Goal: Check status: Check status

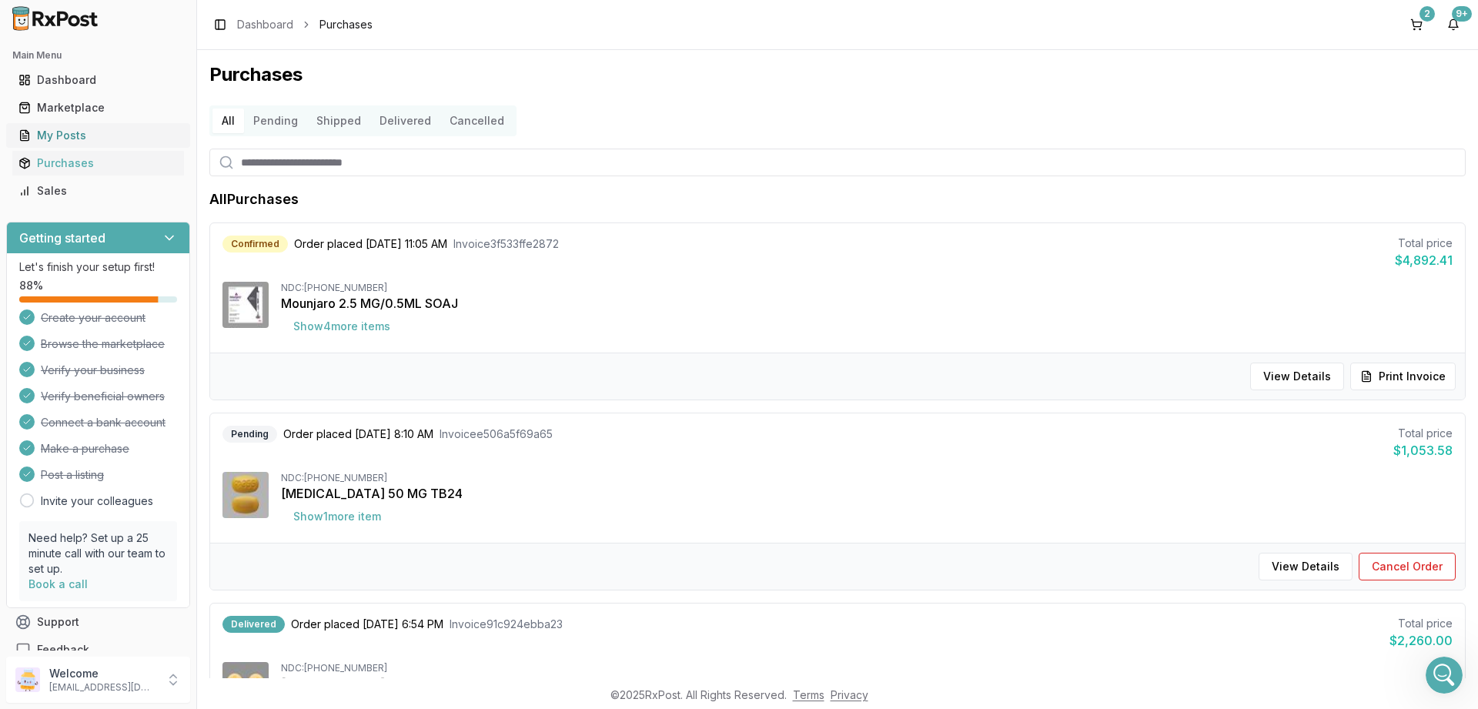
scroll to position [425, 0]
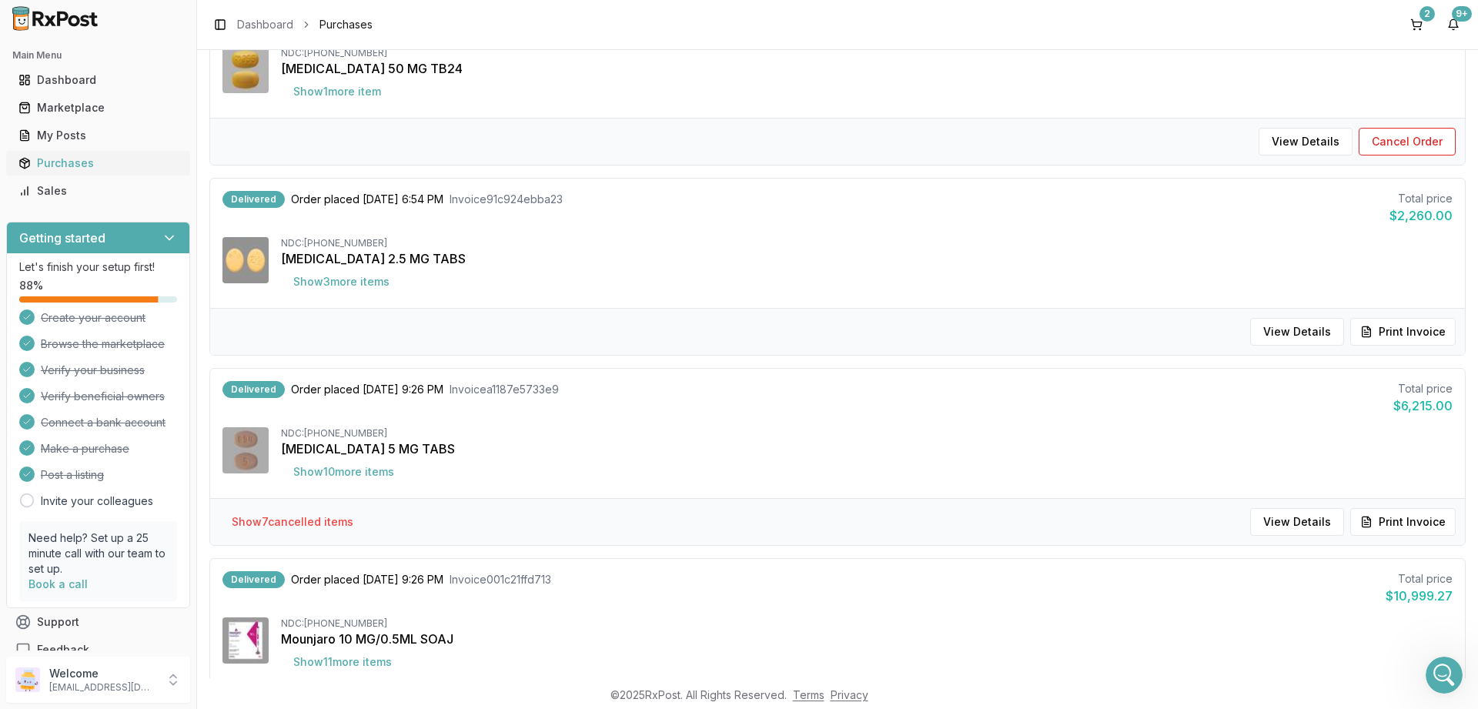
click at [60, 163] on div "Purchases" at bounding box center [97, 162] width 159 height 15
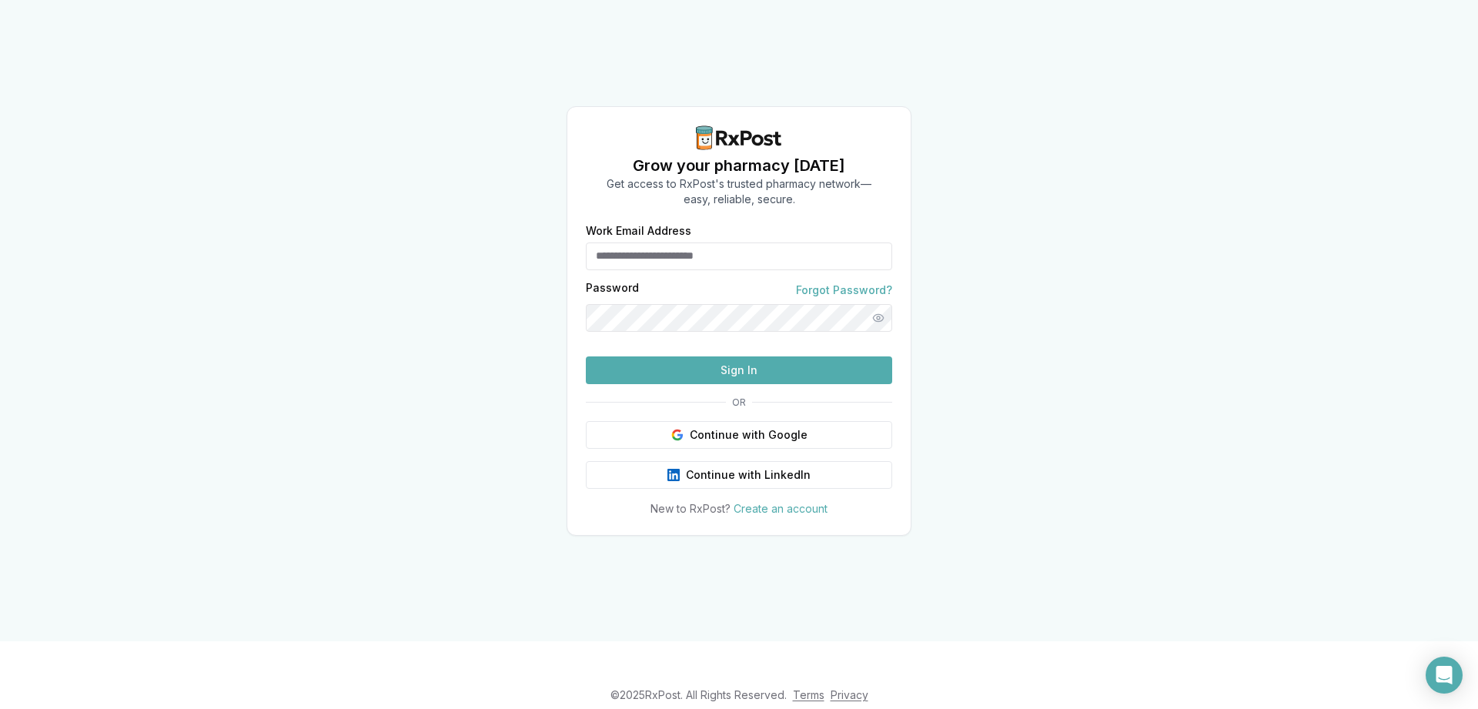
click at [655, 384] on button "Sign In" at bounding box center [739, 370] width 306 height 28
type input "**********"
click at [645, 384] on button "Sign In" at bounding box center [739, 370] width 306 height 28
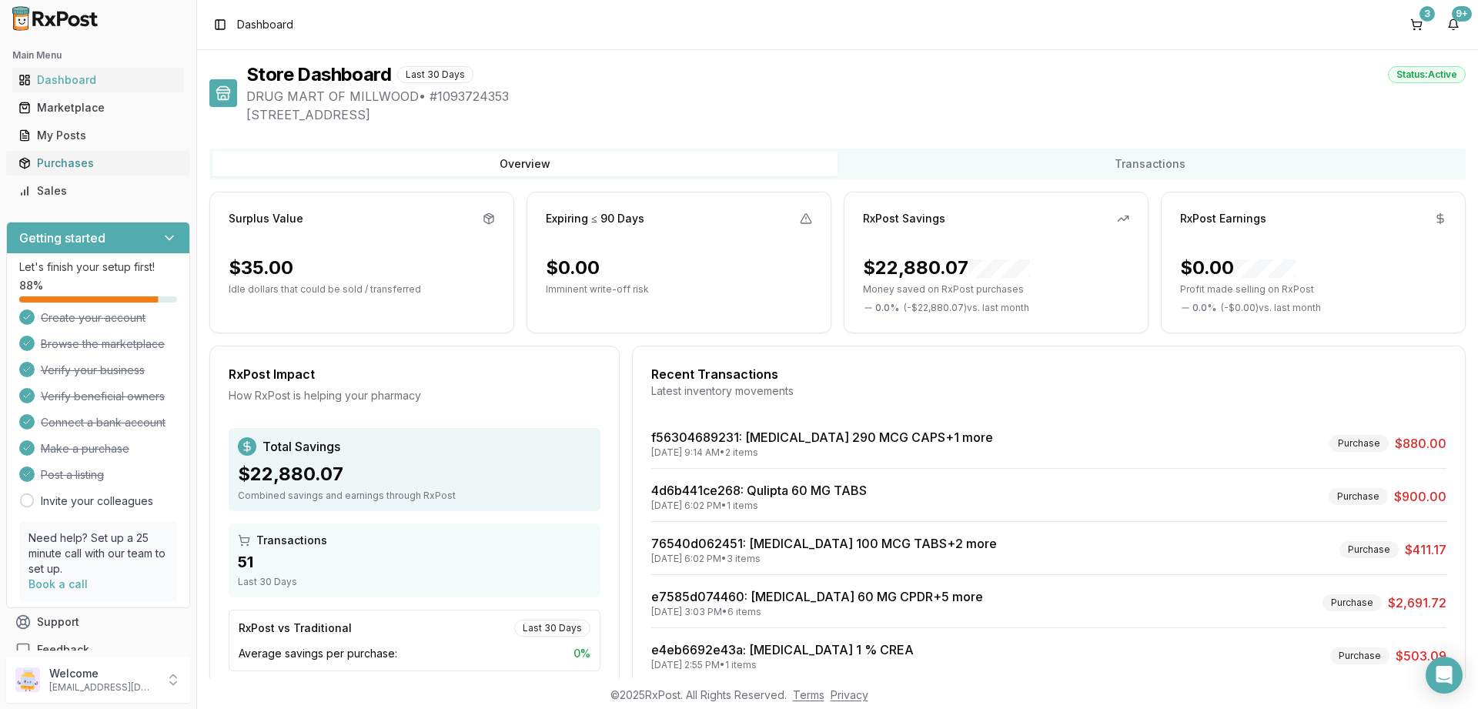
click at [62, 159] on div "Purchases" at bounding box center [97, 162] width 159 height 15
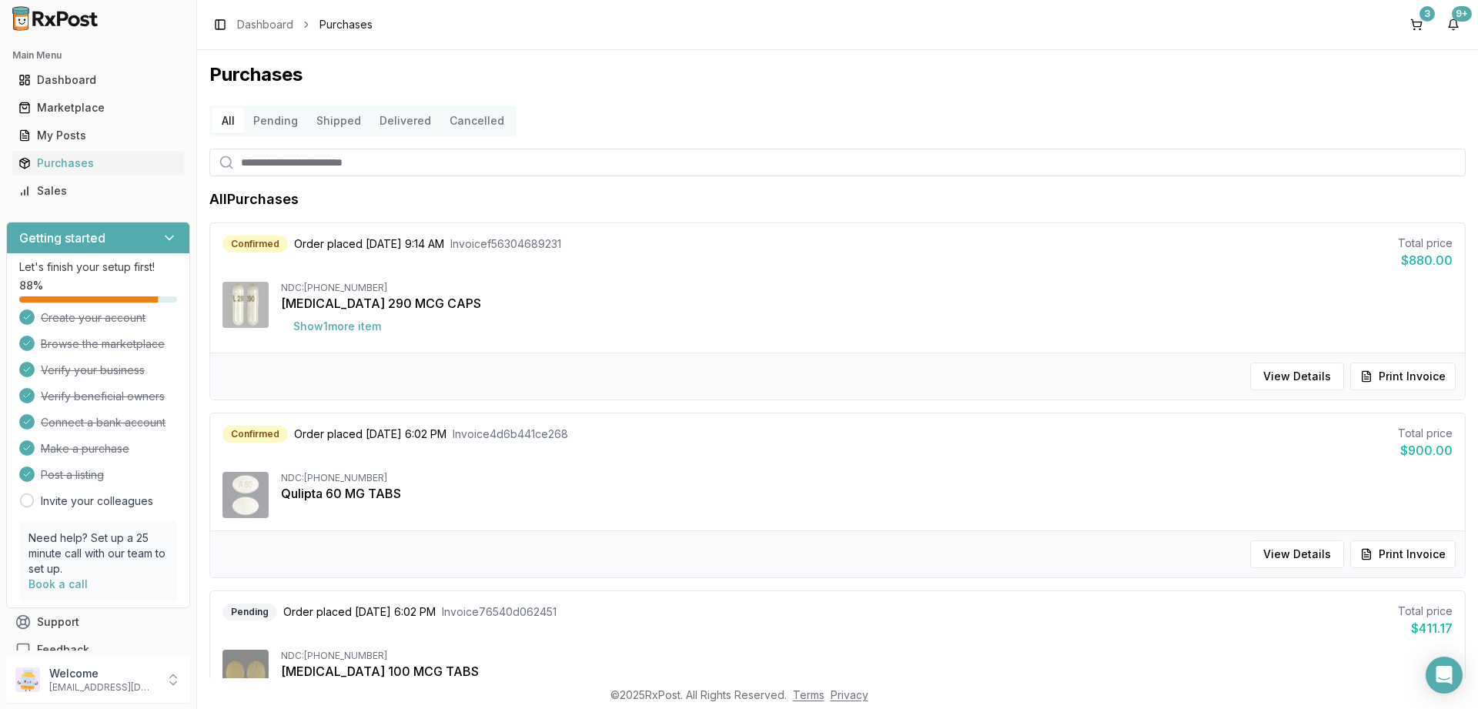
click at [397, 116] on button "Delivered" at bounding box center [405, 121] width 70 height 25
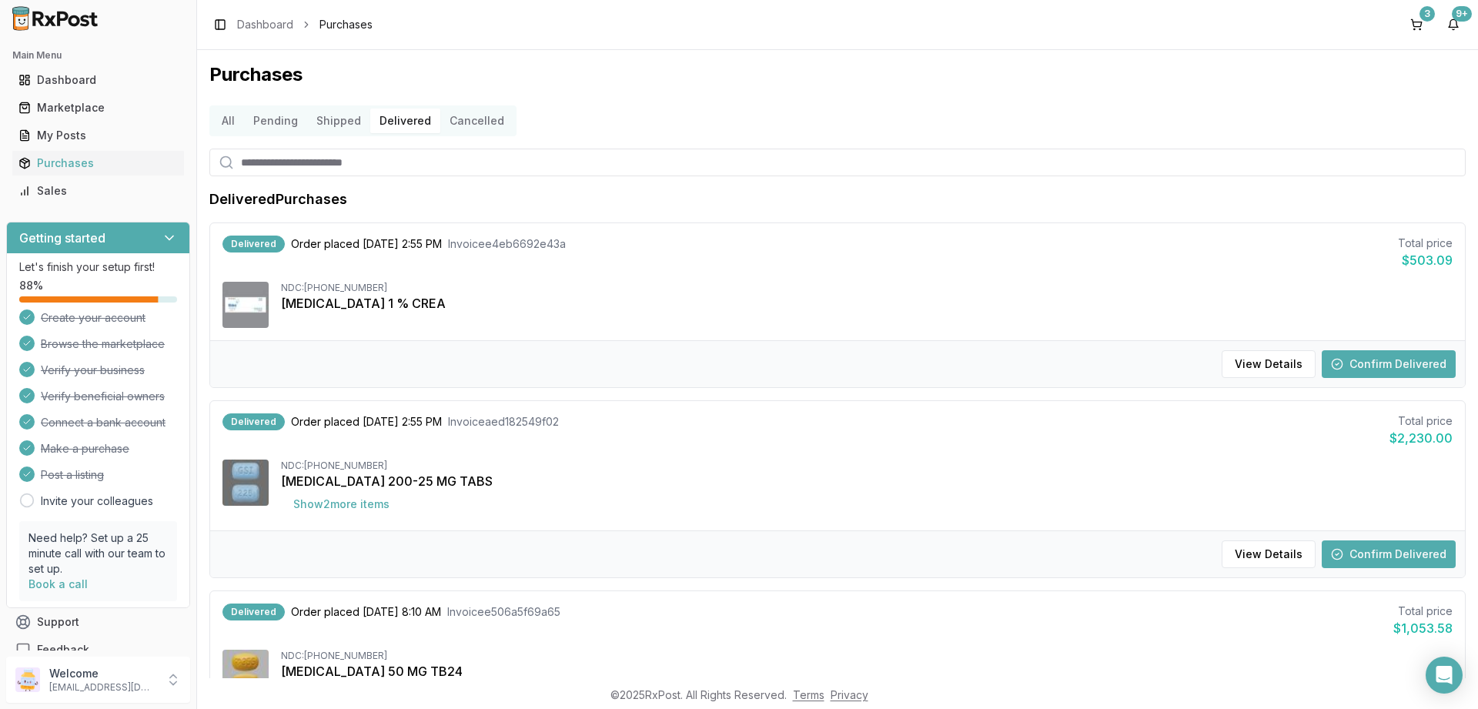
click at [1367, 365] on button "Confirm Delivered" at bounding box center [1388, 364] width 134 height 28
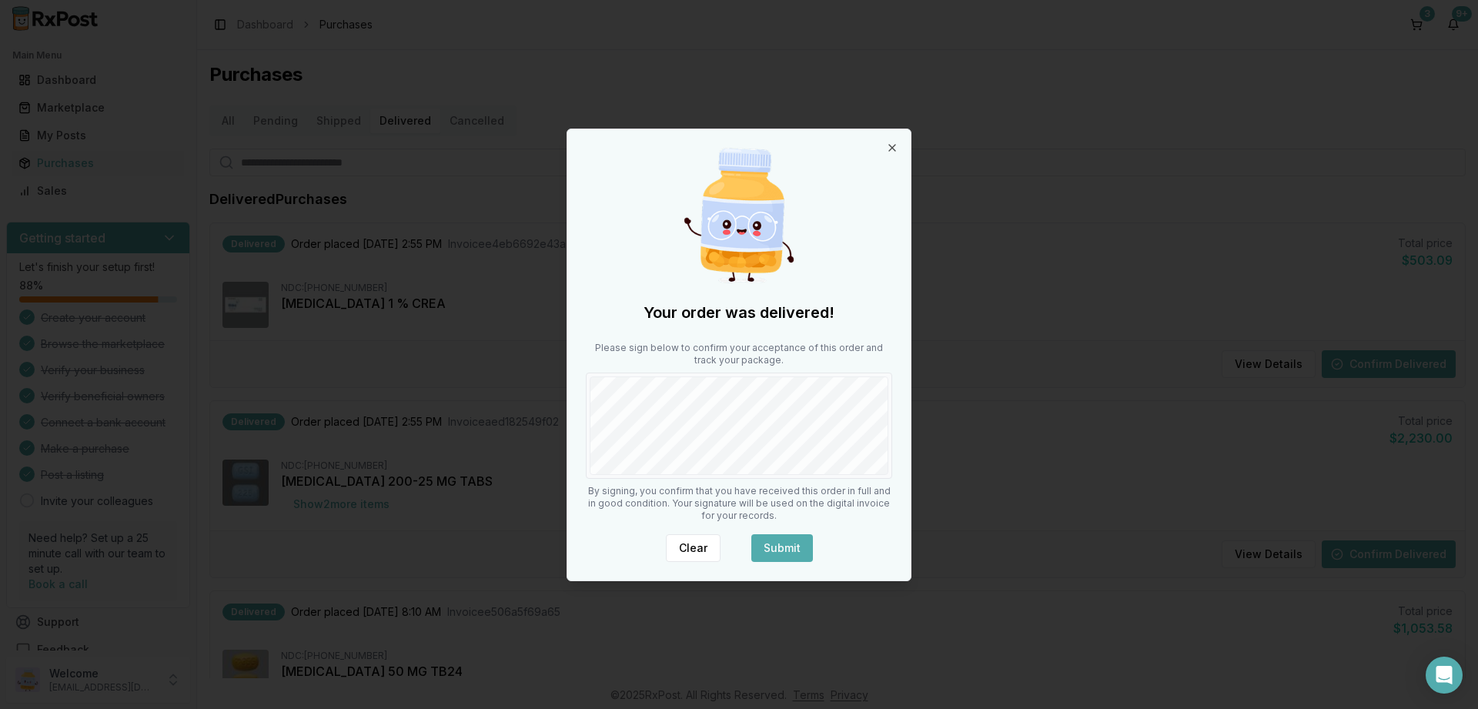
click at [765, 543] on button "Submit" at bounding box center [782, 548] width 62 height 28
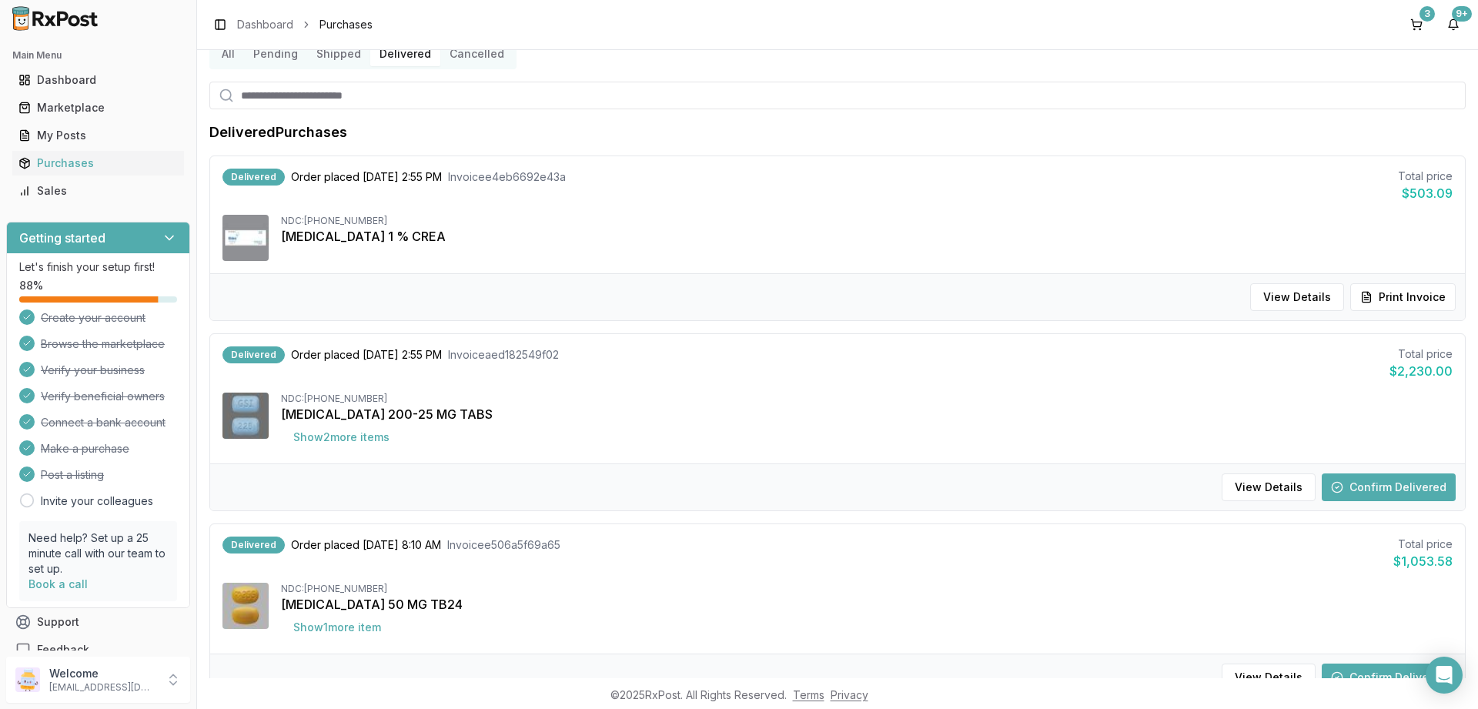
scroll to position [92, 0]
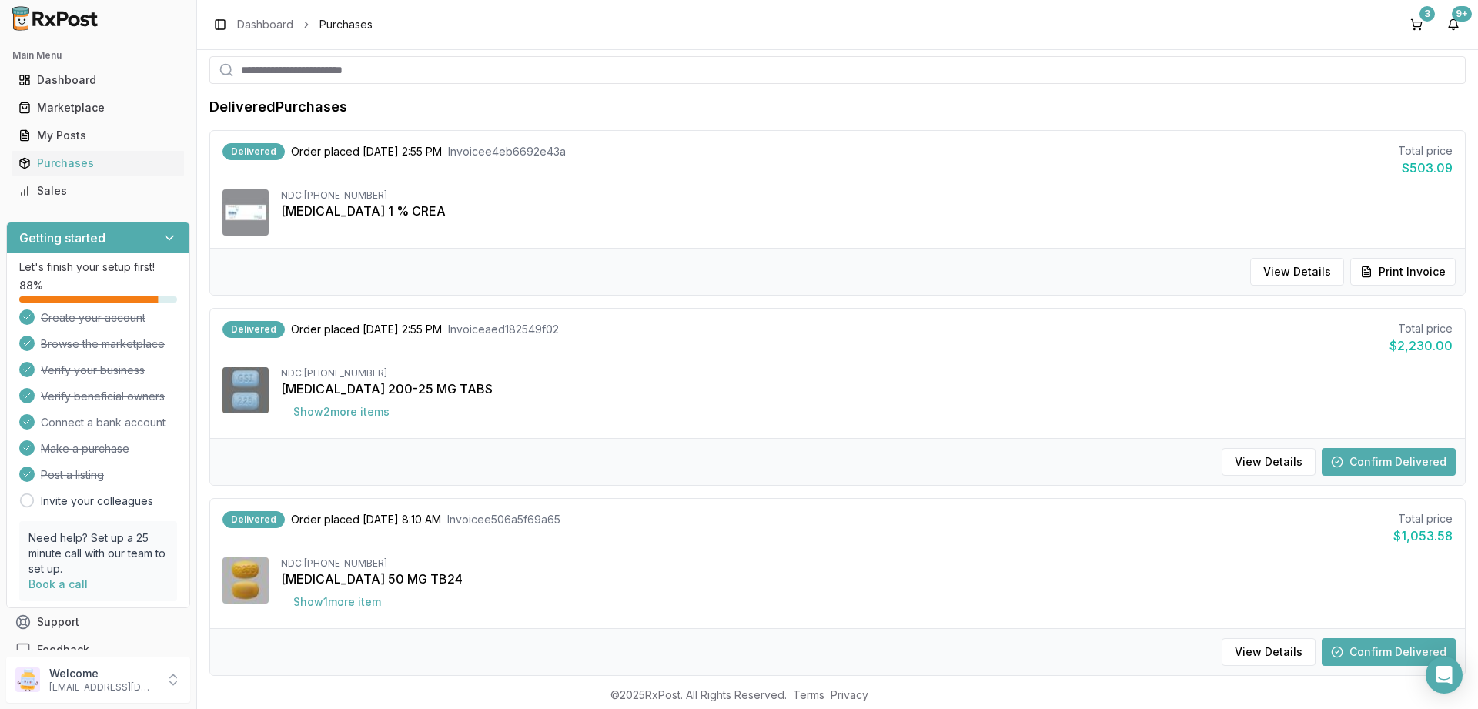
click at [1364, 459] on button "Confirm Delivered" at bounding box center [1388, 462] width 134 height 28
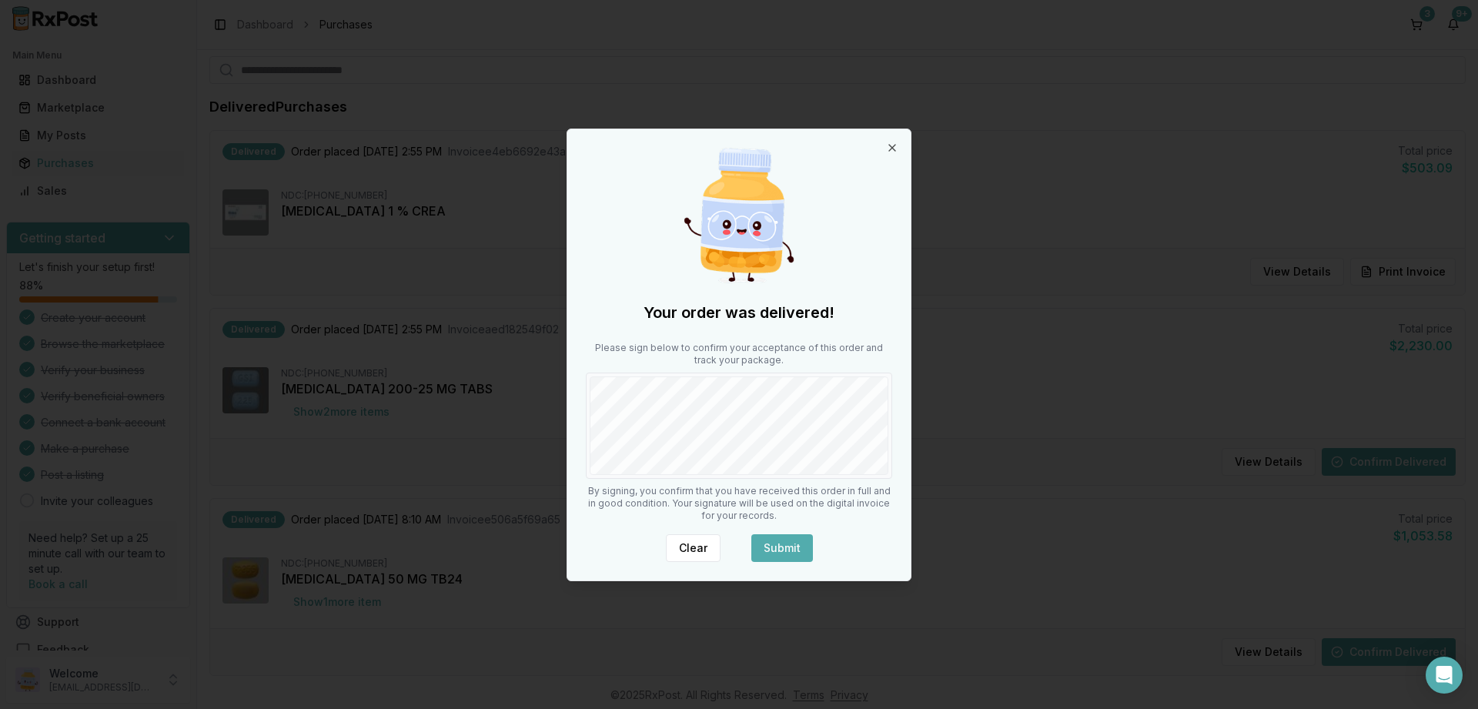
click at [788, 544] on button "Submit" at bounding box center [782, 548] width 62 height 28
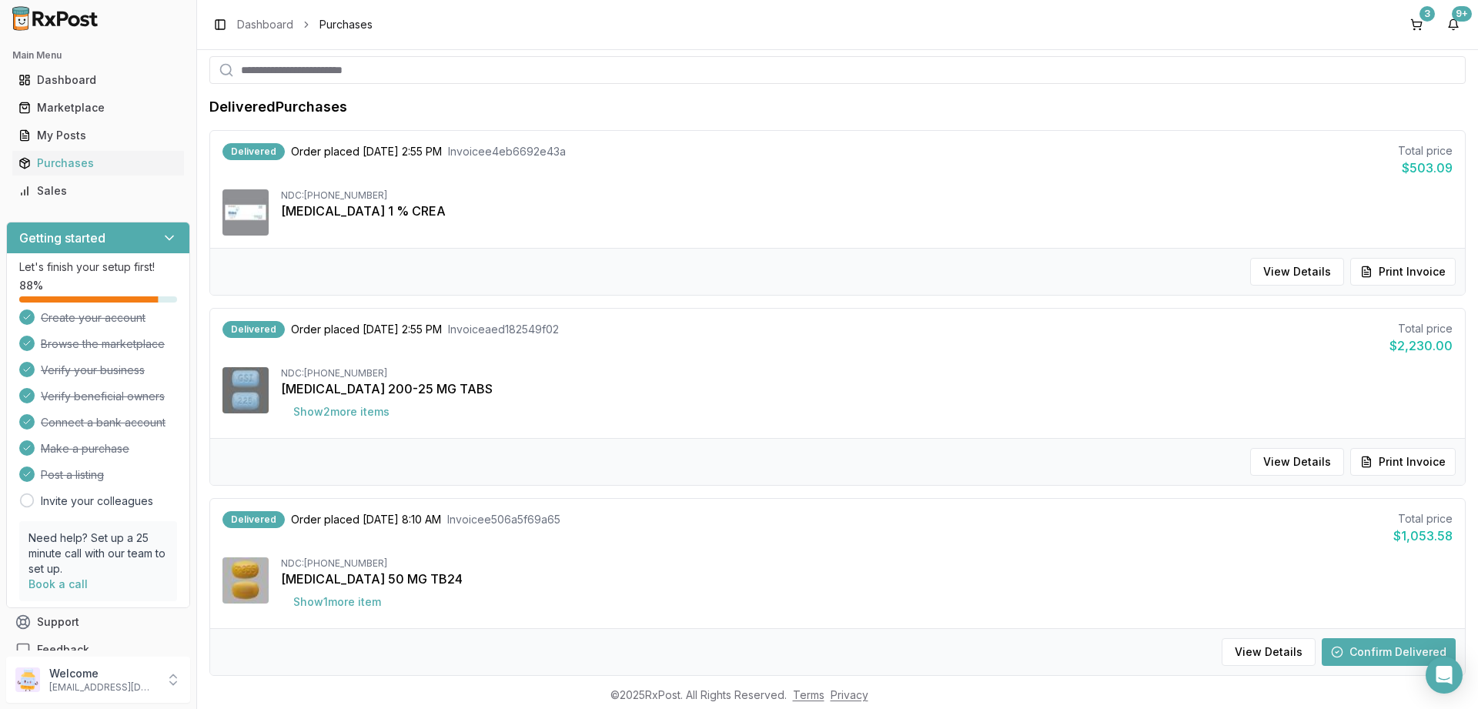
click at [1379, 647] on button "Confirm Delivered" at bounding box center [1388, 652] width 134 height 28
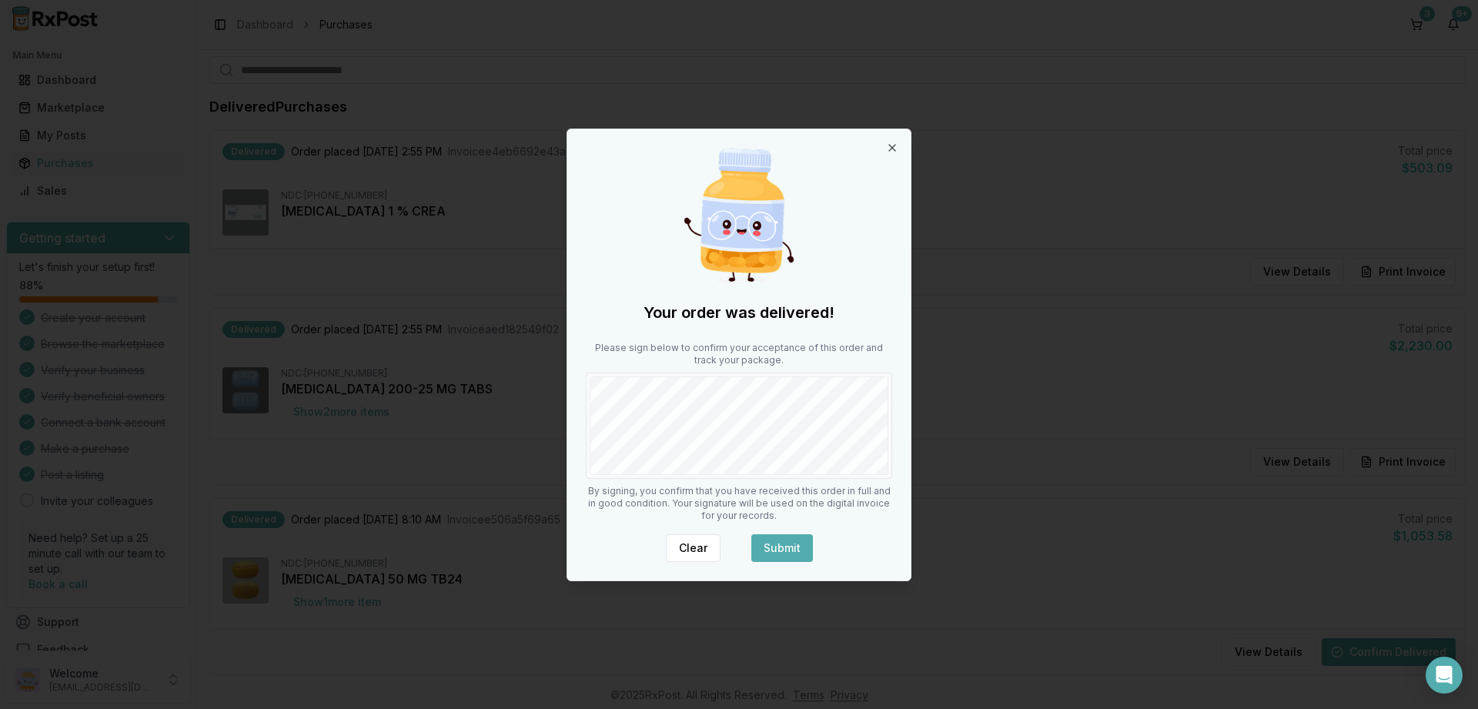
click at [797, 546] on button "Submit" at bounding box center [782, 548] width 62 height 28
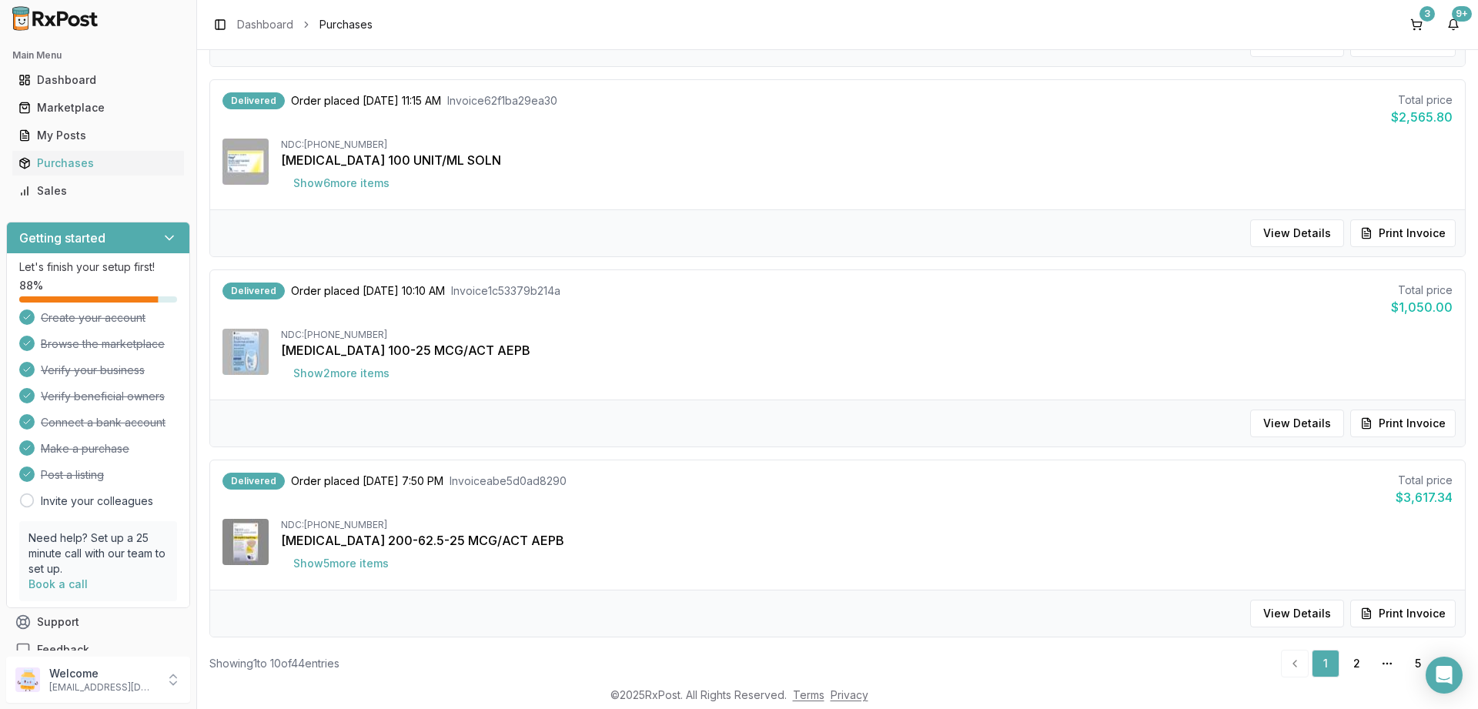
scroll to position [1498, 0]
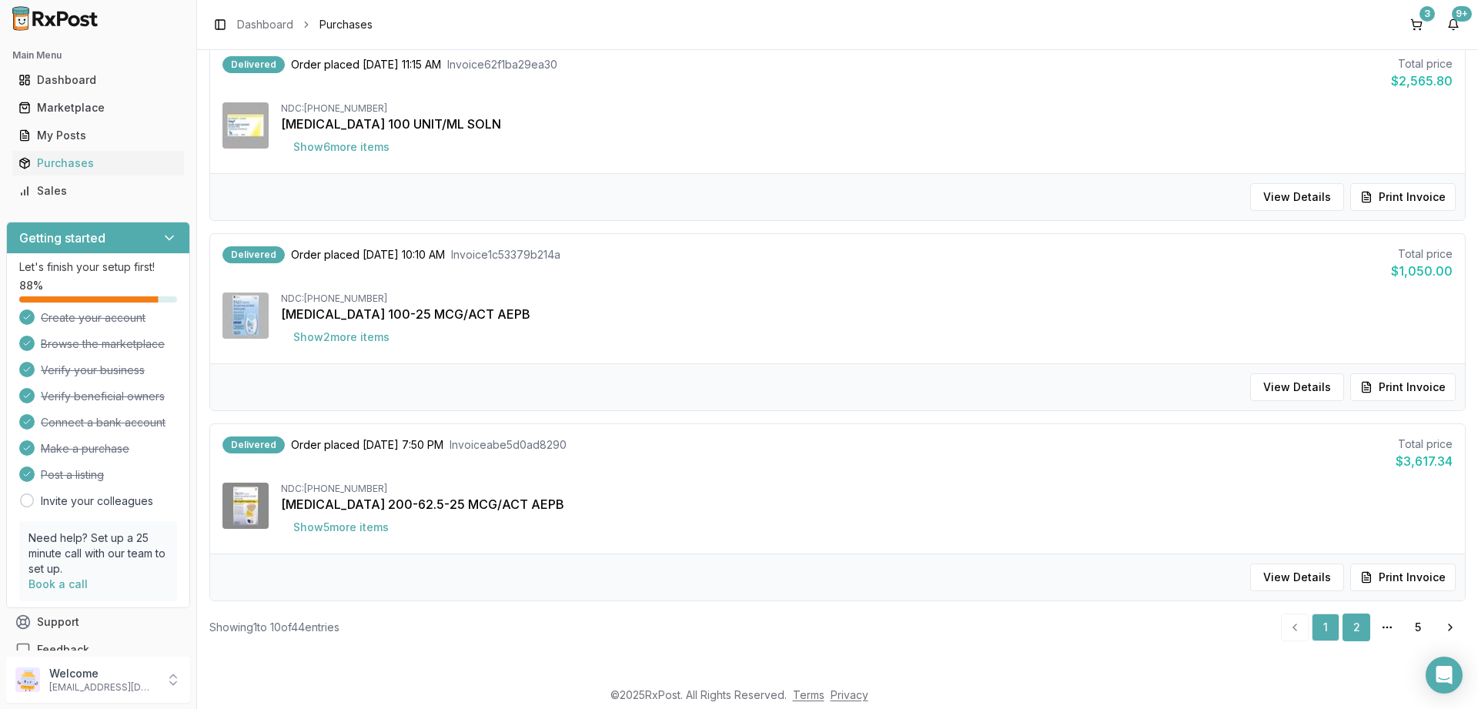
click at [1349, 628] on link "2" at bounding box center [1356, 627] width 28 height 28
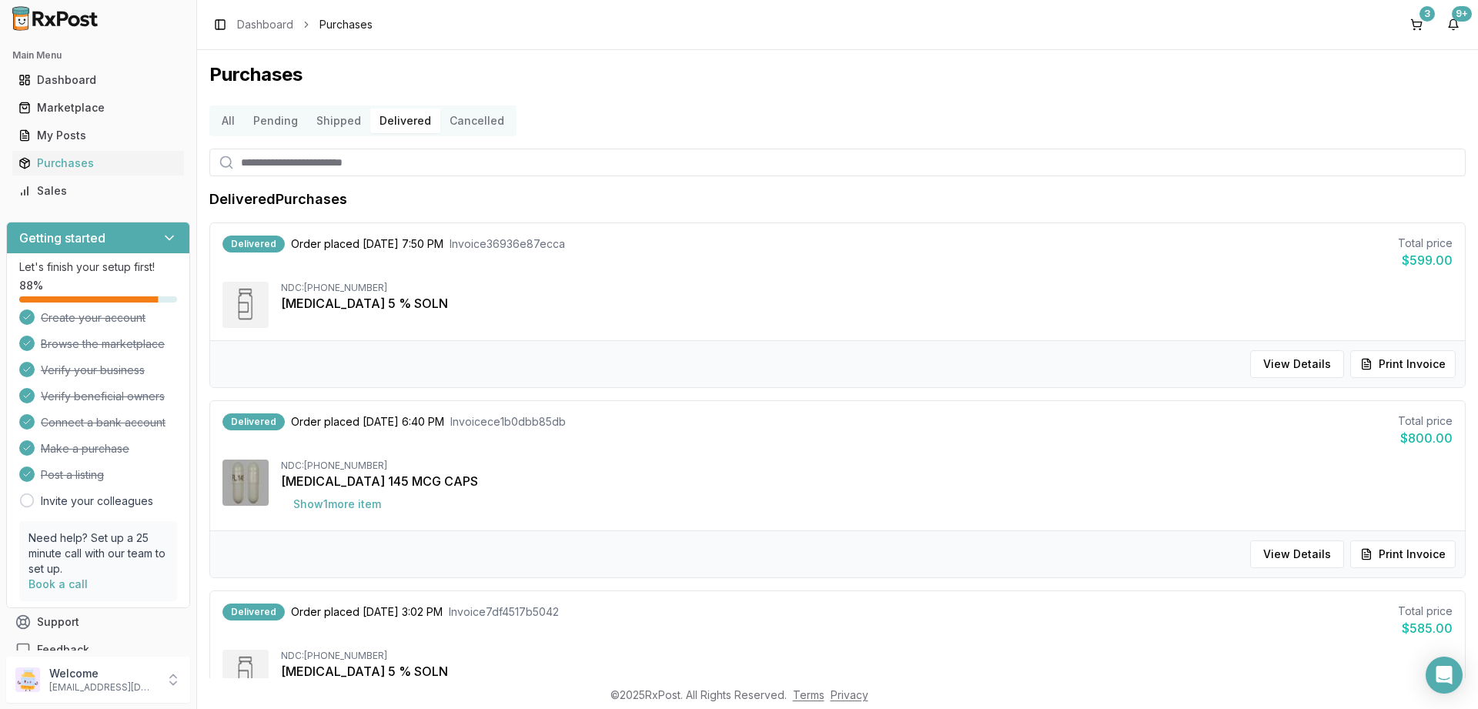
click at [330, 119] on button "Shipped" at bounding box center [338, 121] width 63 height 25
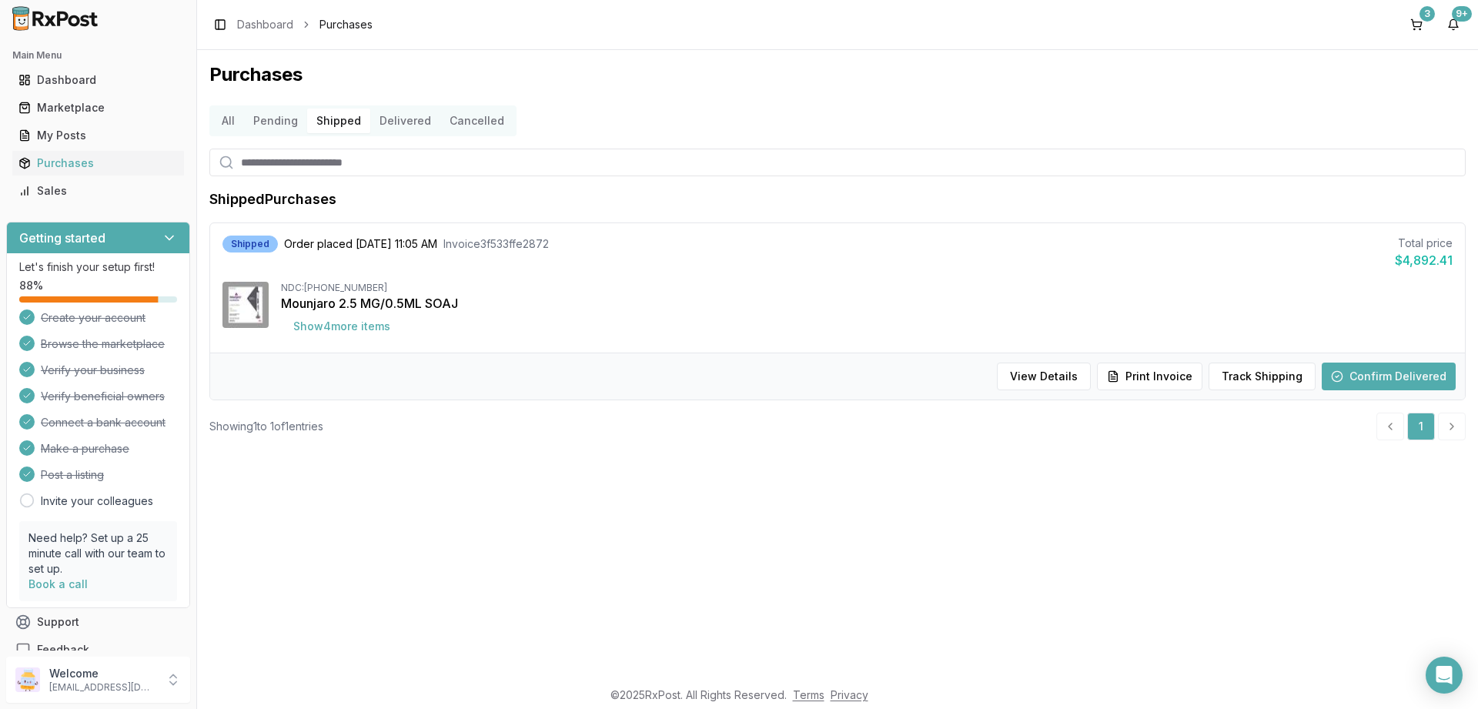
click at [1367, 373] on button "Confirm Delivered" at bounding box center [1388, 377] width 134 height 28
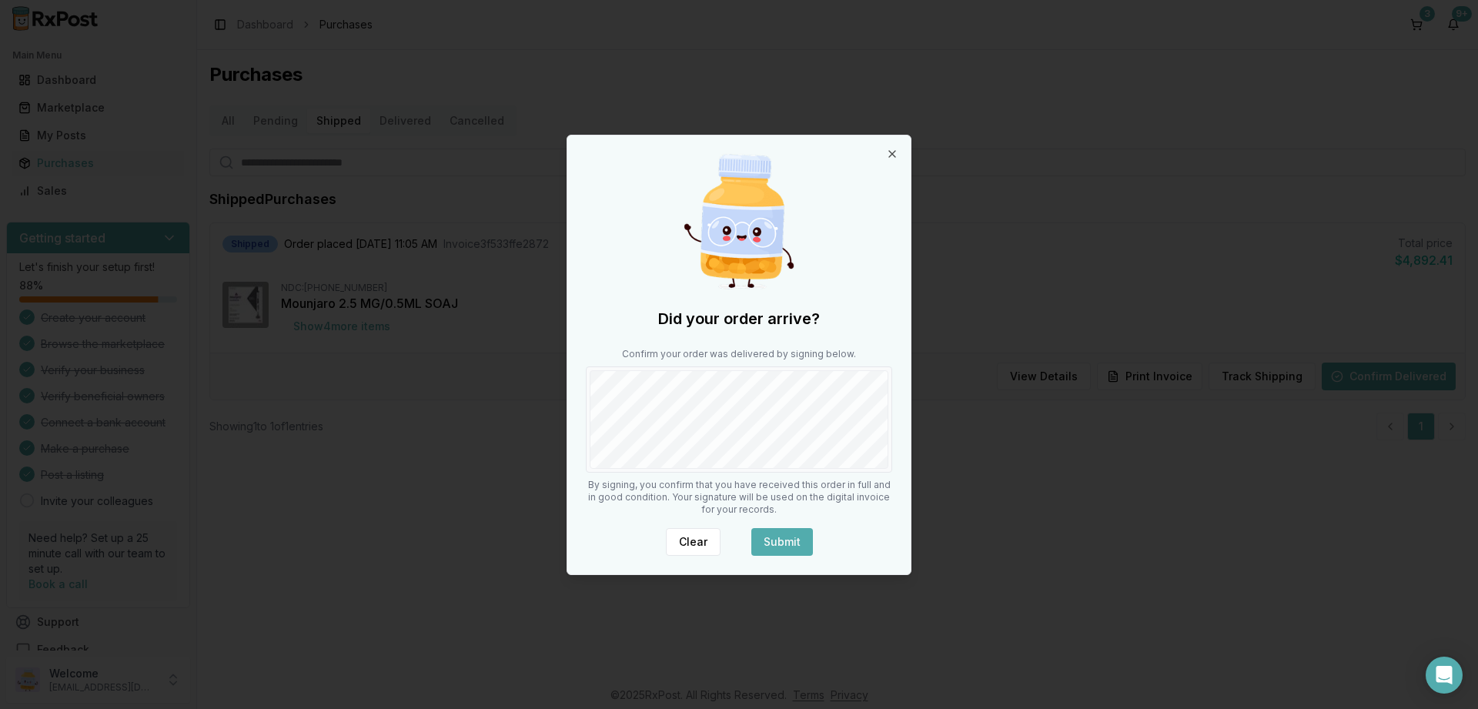
click at [761, 543] on button "Submit" at bounding box center [782, 542] width 62 height 28
